Goal: Transaction & Acquisition: Purchase product/service

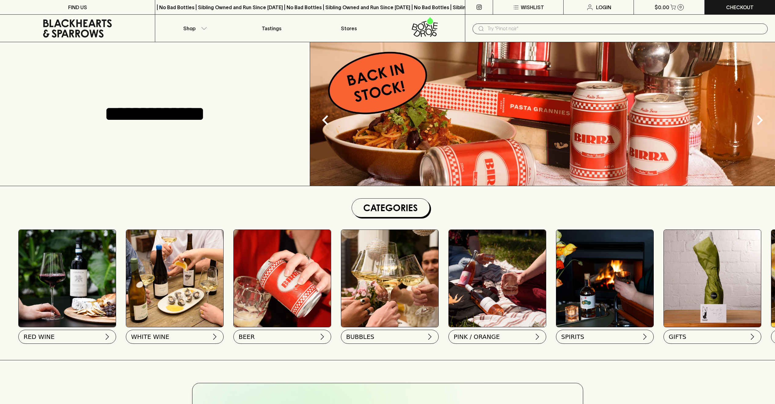
click at [208, 30] on button "Shop" at bounding box center [193, 28] width 77 height 27
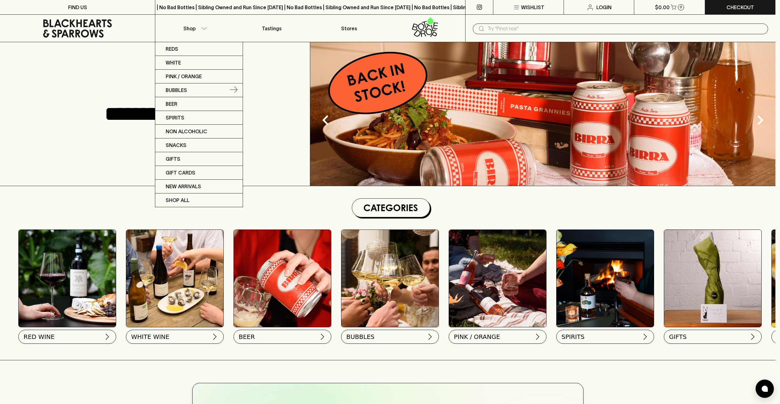
click at [188, 90] on link "Bubbles" at bounding box center [198, 90] width 87 height 14
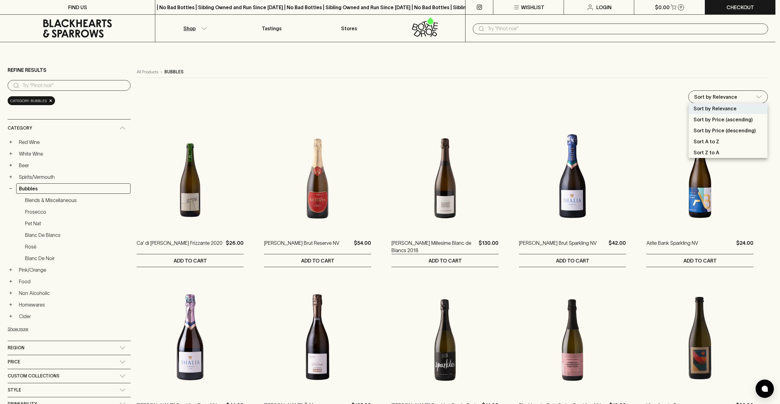
click at [717, 130] on p "Sort by Price (descending)" at bounding box center [724, 130] width 62 height 7
type input "price:desc"
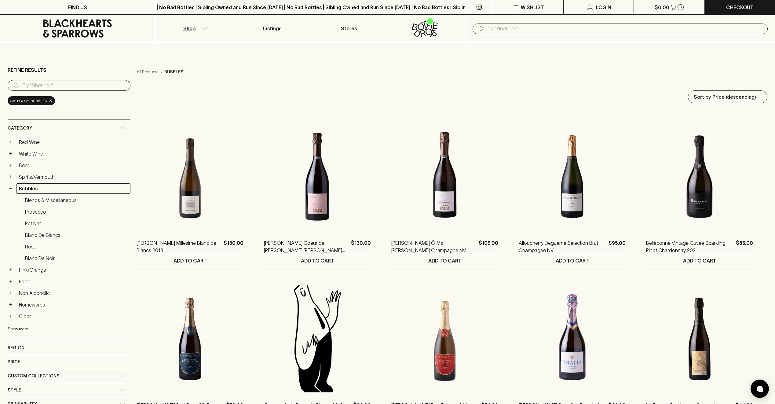
click at [34, 152] on link "White Wine" at bounding box center [73, 153] width 114 height 10
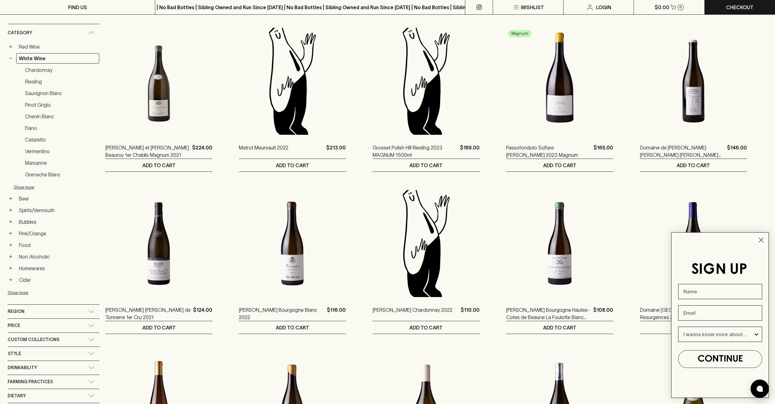
scroll to position [92, 0]
